Goal: Task Accomplishment & Management: Complete application form

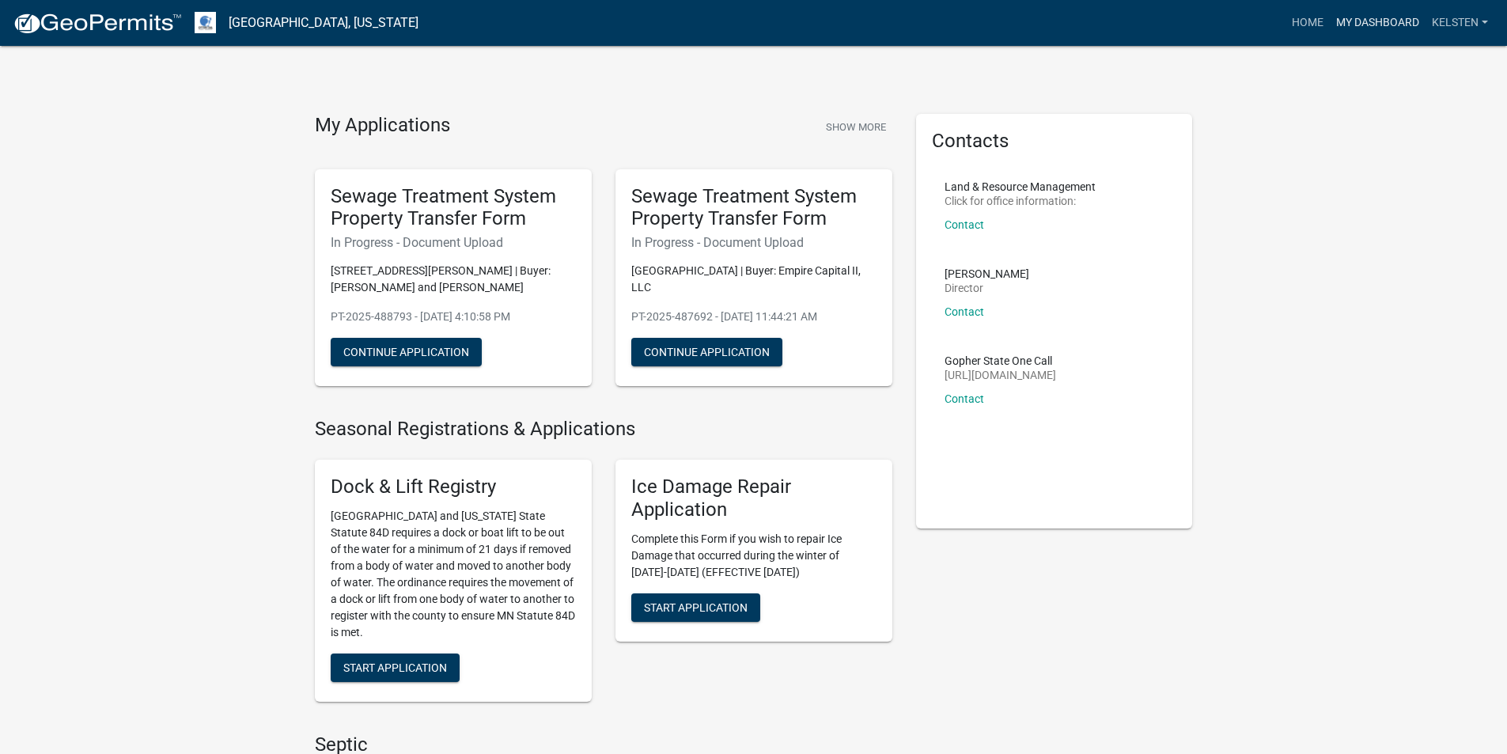
click at [1390, 24] on link "My Dashboard" at bounding box center [1377, 23] width 96 height 30
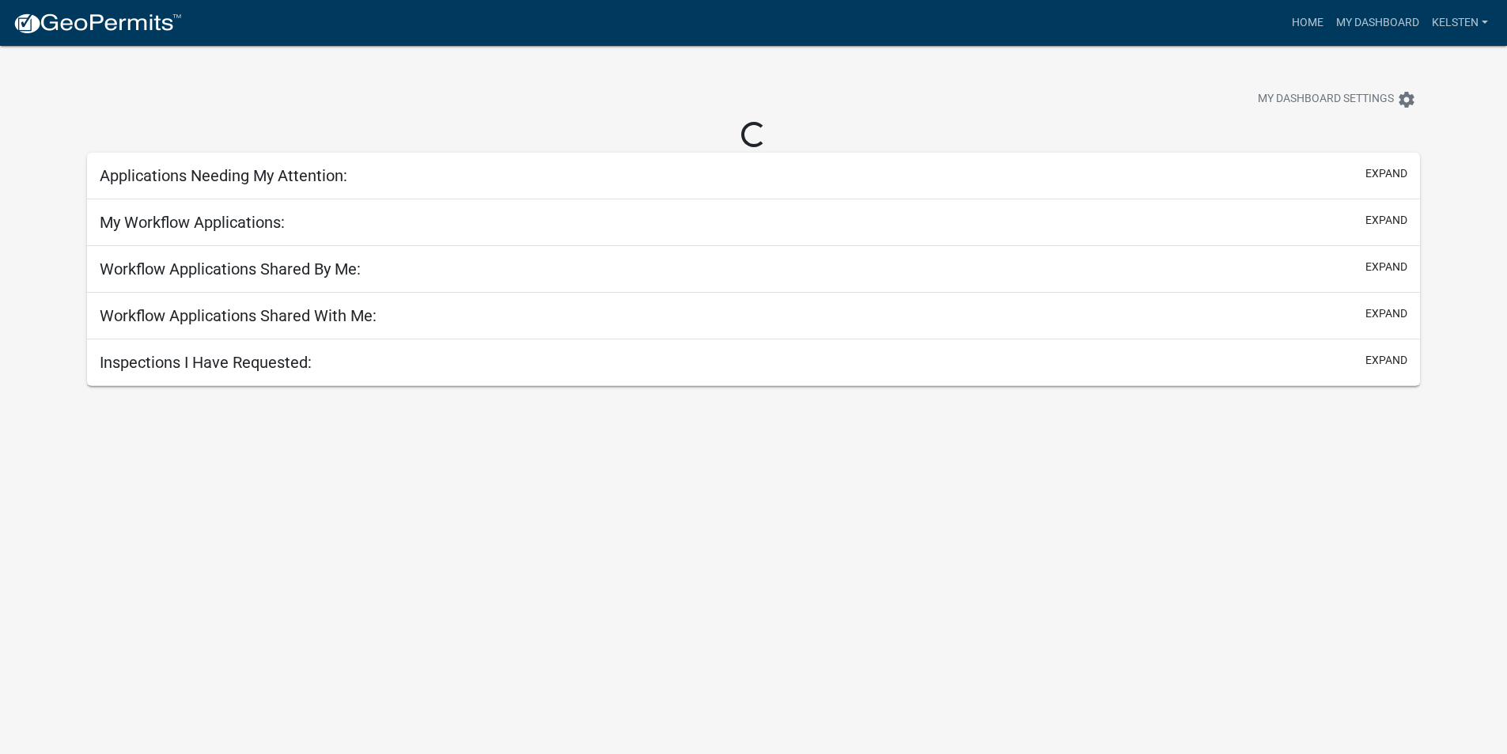
select select "3: 100"
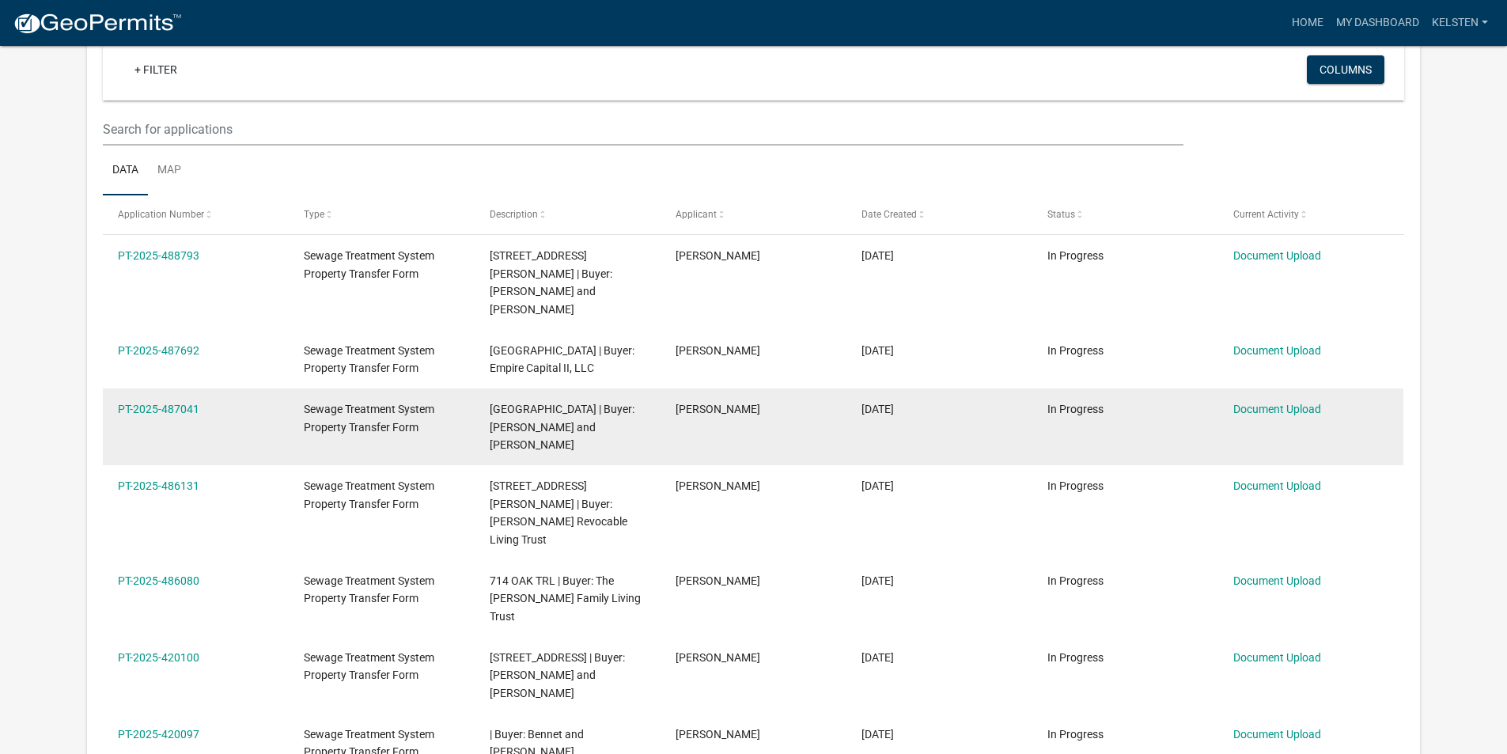
scroll to position [158, 0]
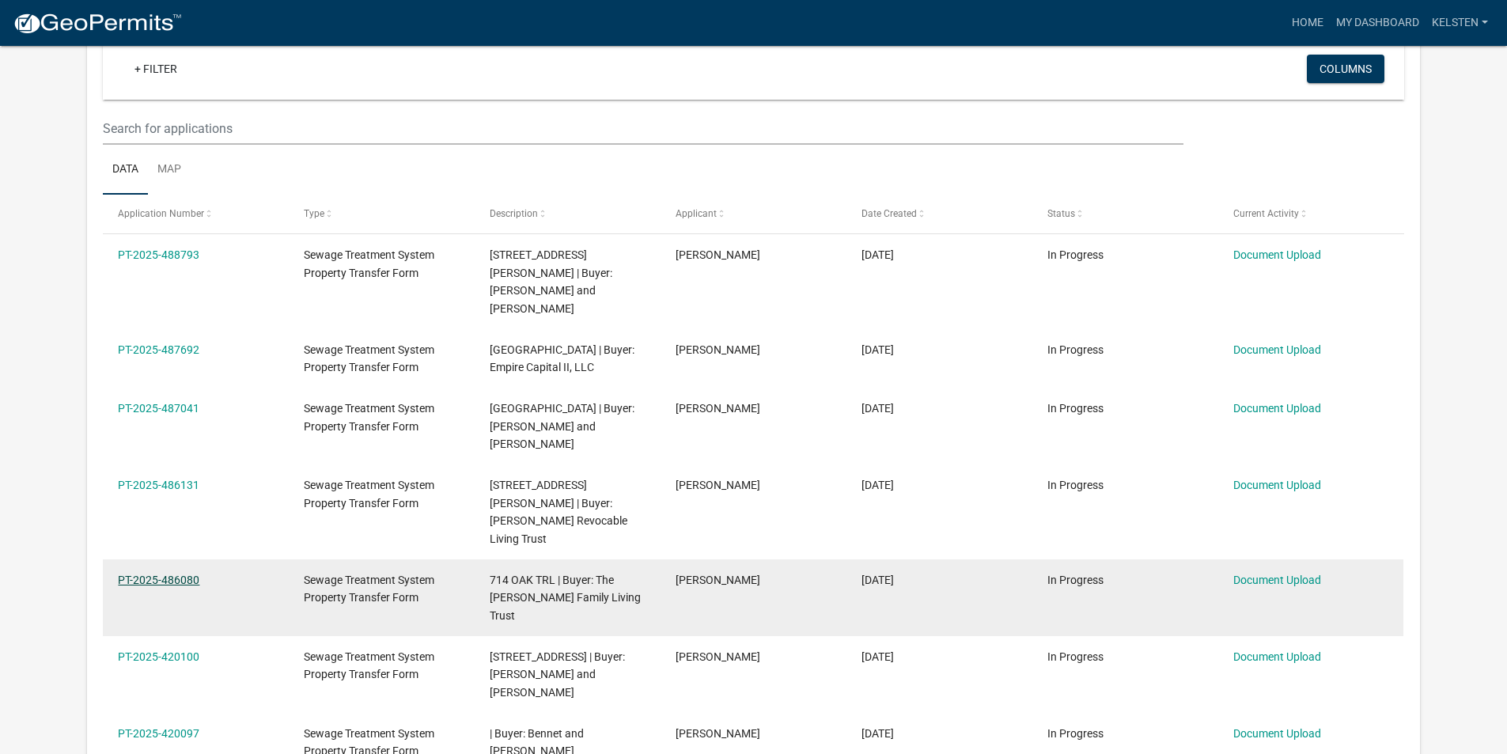
click at [165, 573] on link "PT-2025-486080" at bounding box center [158, 579] width 81 height 13
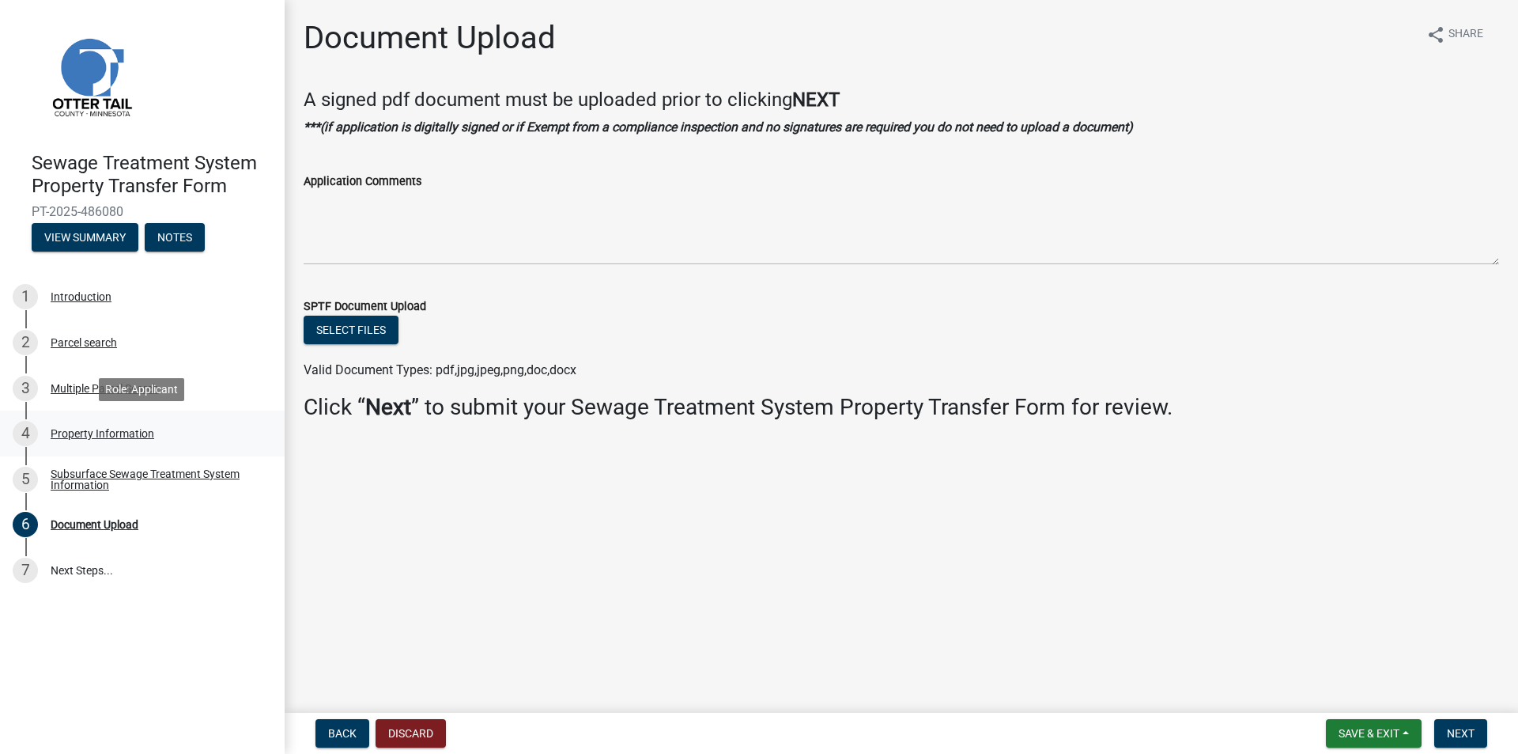
click at [74, 423] on div "4 Property Information" at bounding box center [136, 433] width 247 height 25
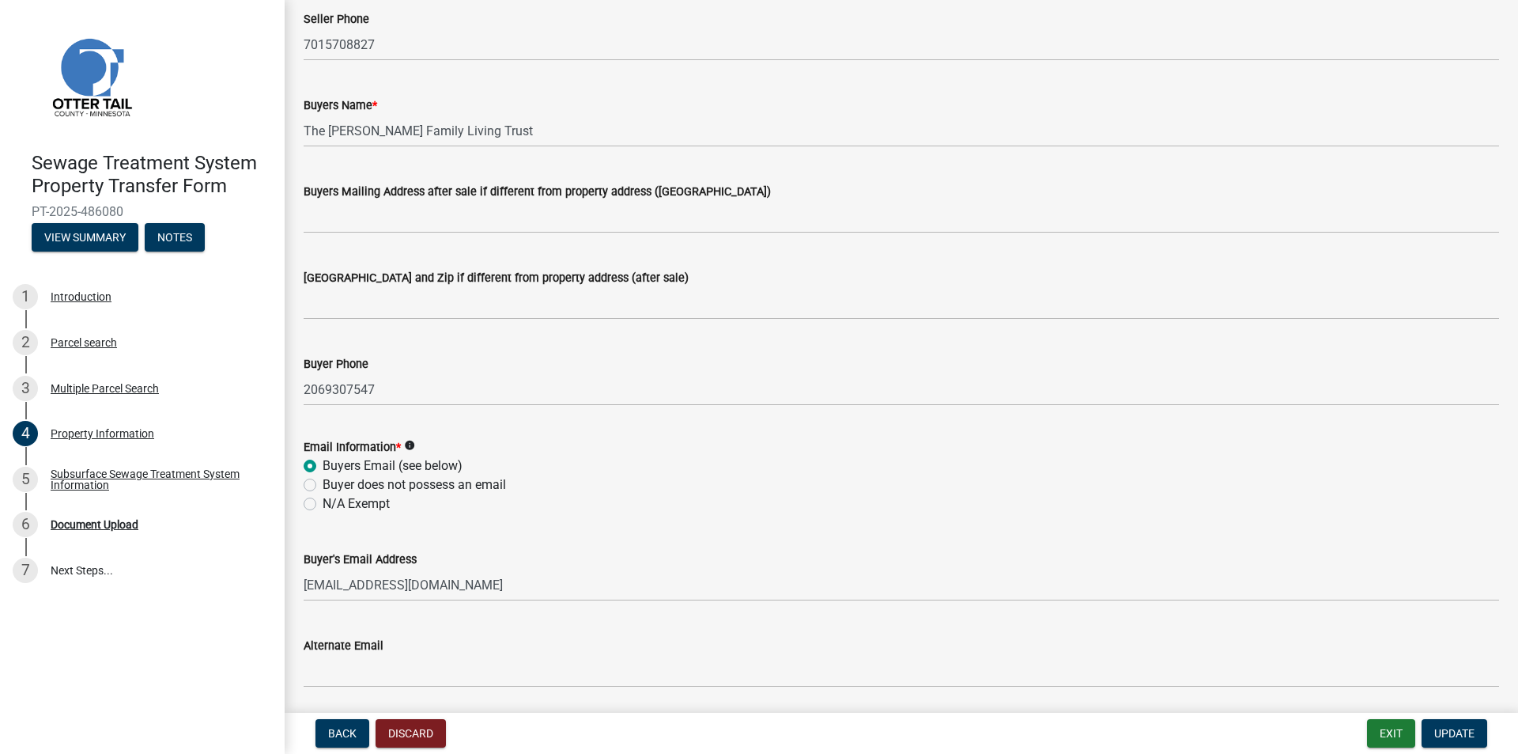
scroll to position [316, 0]
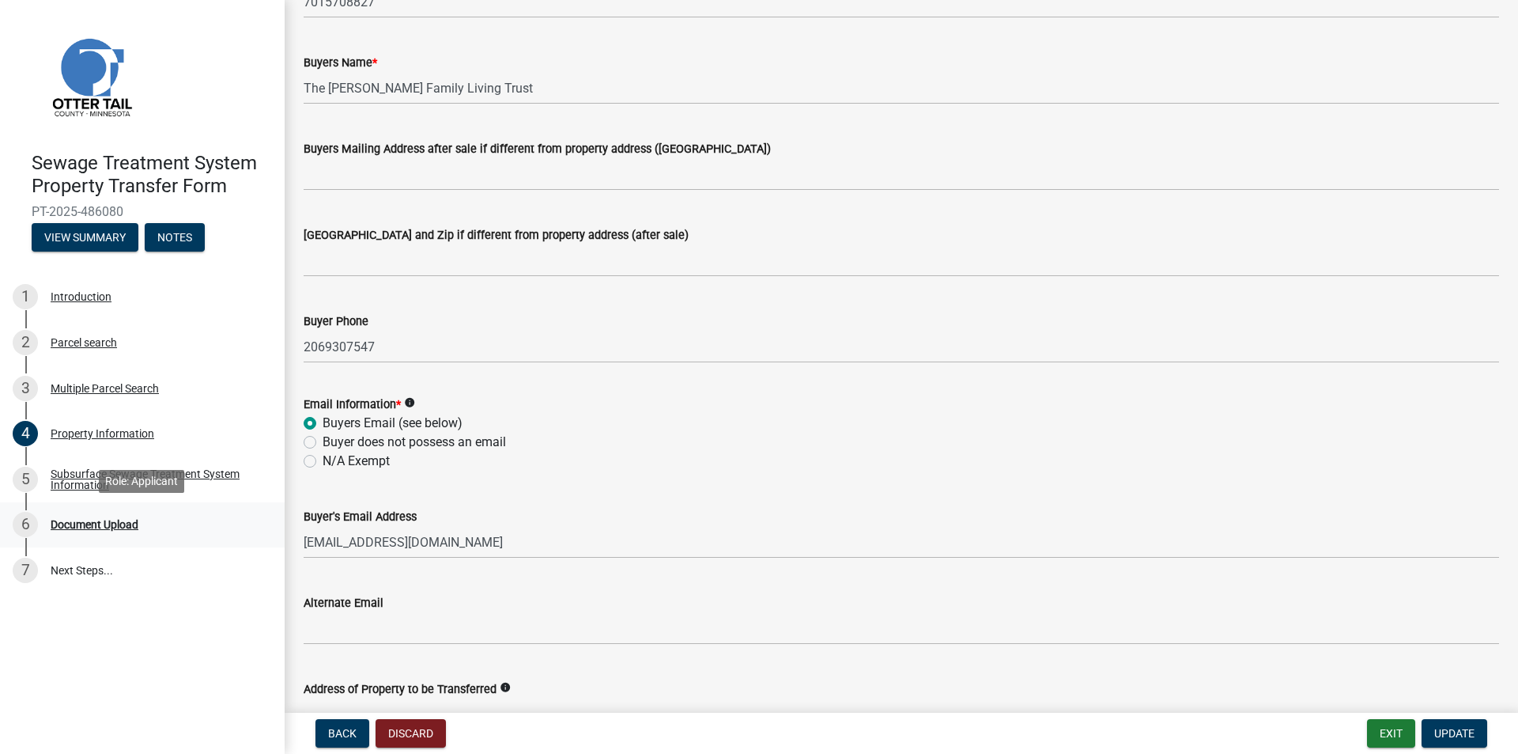
click at [79, 521] on div "Document Upload" at bounding box center [95, 524] width 88 height 11
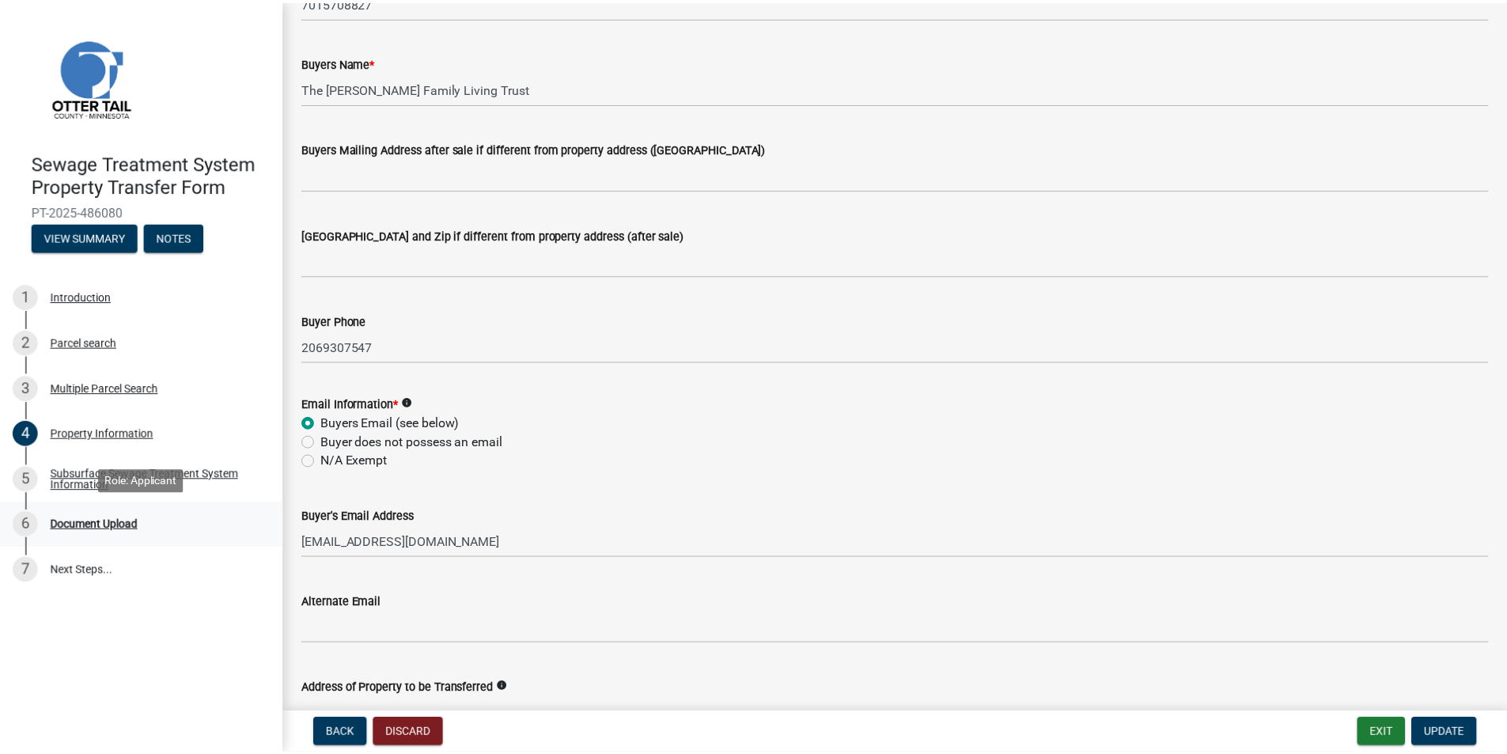
scroll to position [0, 0]
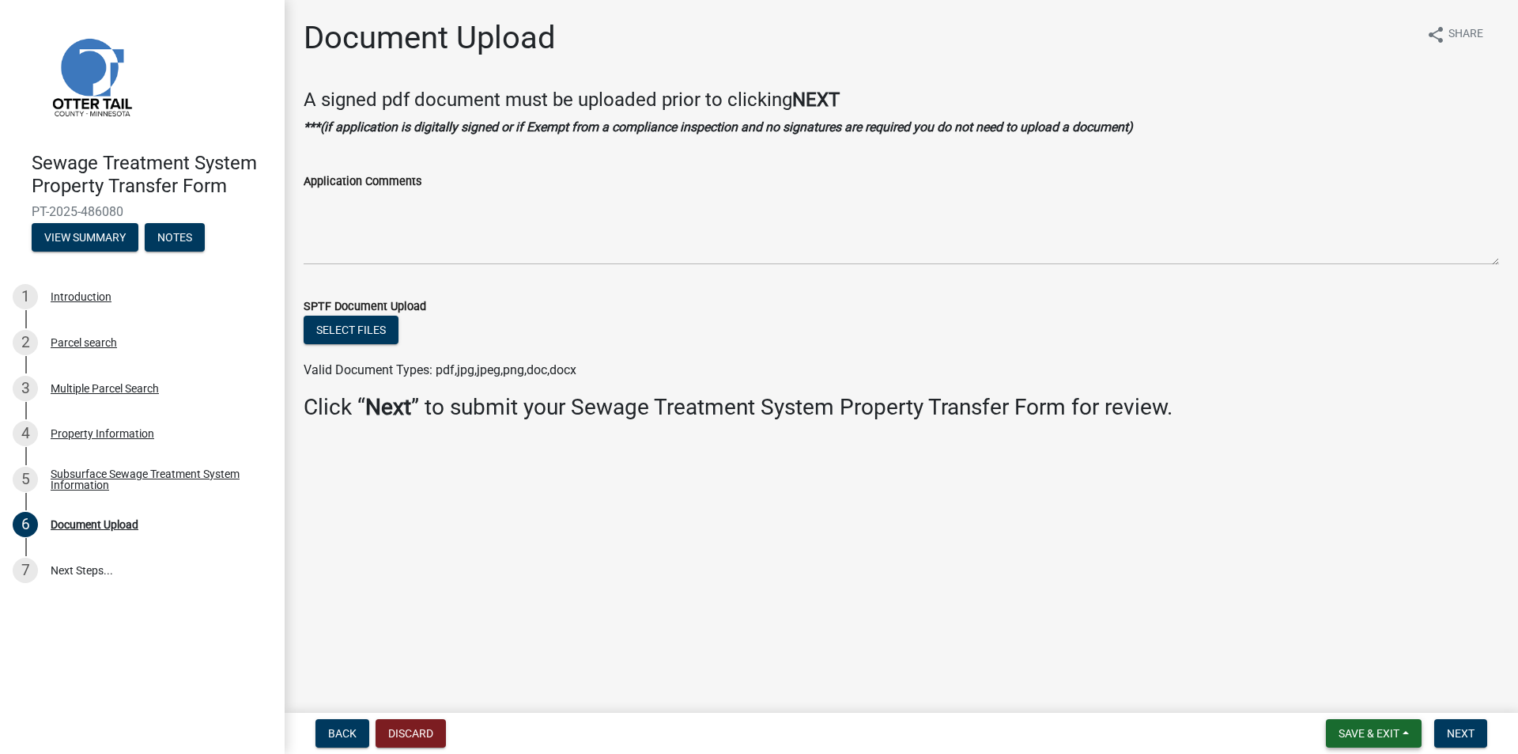
click at [1373, 733] on span "Save & Exit" at bounding box center [1369, 733] width 61 height 13
drag, startPoint x: 1363, startPoint y: 701, endPoint x: 1510, endPoint y: 695, distance: 147.2
click at [1510, 695] on wm-app "Sewage Treatment System Property Transfer Form PT-2025-486080 View Summary Note…" at bounding box center [759, 377] width 1518 height 754
click at [1466, 724] on button "Next" at bounding box center [1461, 733] width 53 height 28
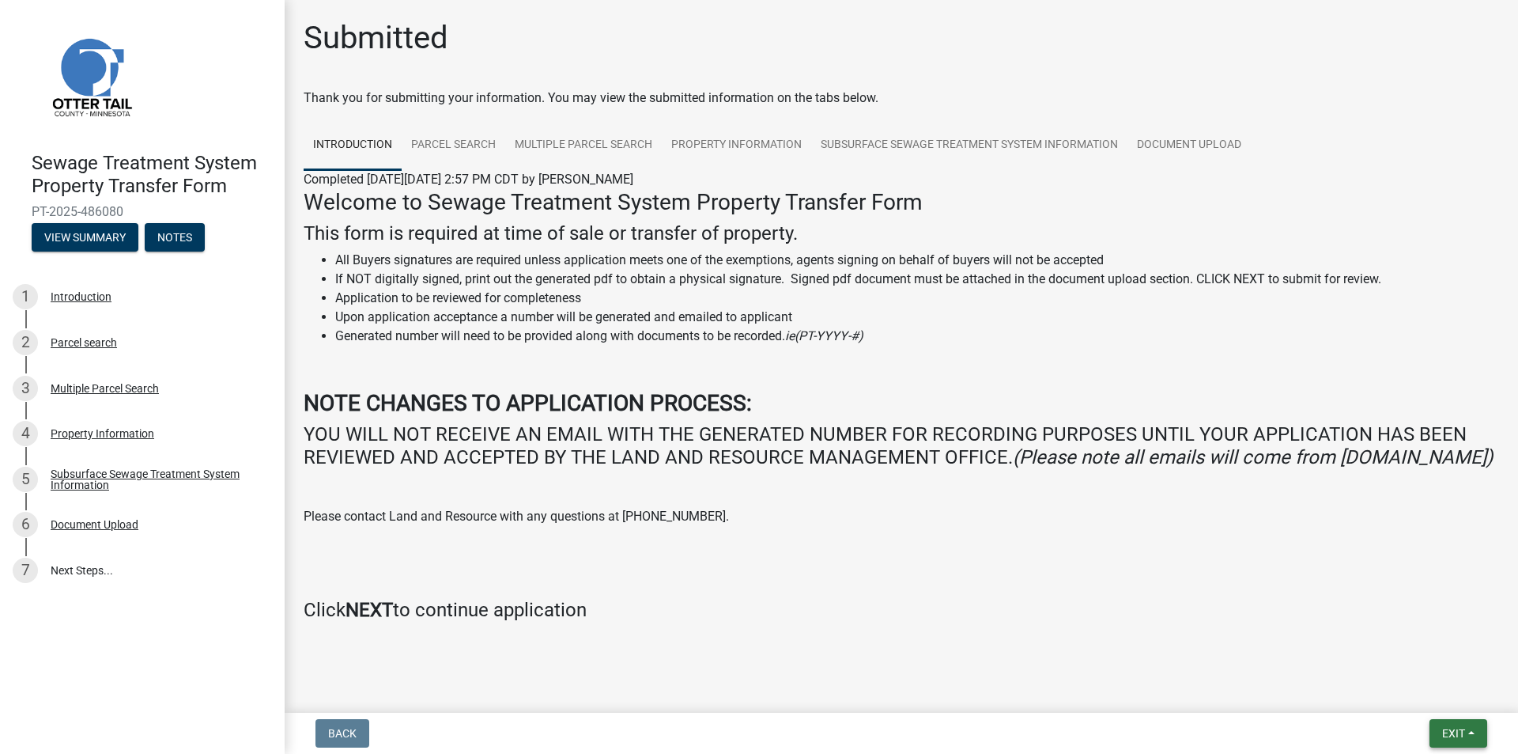
click at [1442, 734] on span "Exit" at bounding box center [1453, 733] width 23 height 13
click at [1436, 698] on button "Save & Exit" at bounding box center [1424, 692] width 127 height 38
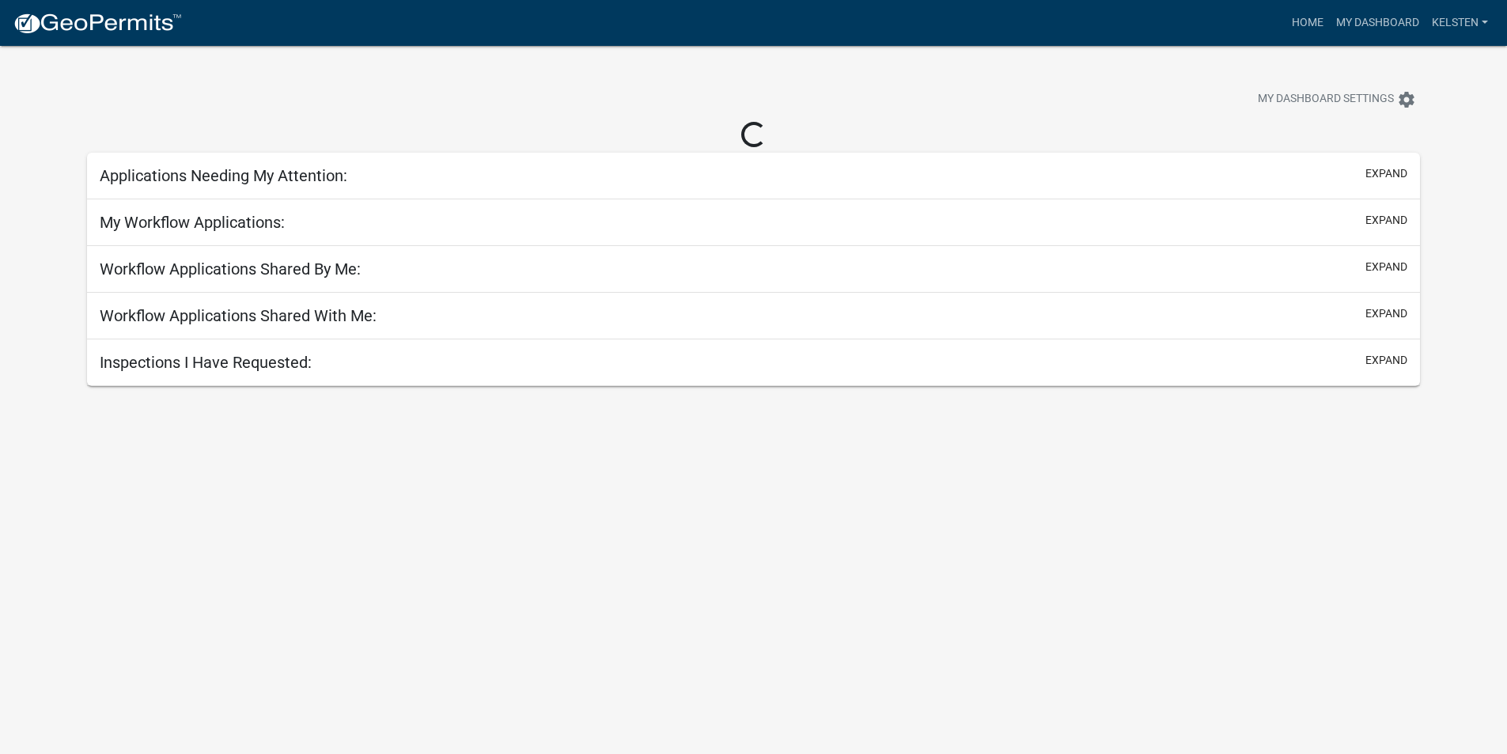
select select "3: 100"
